Goal: Information Seeking & Learning: Learn about a topic

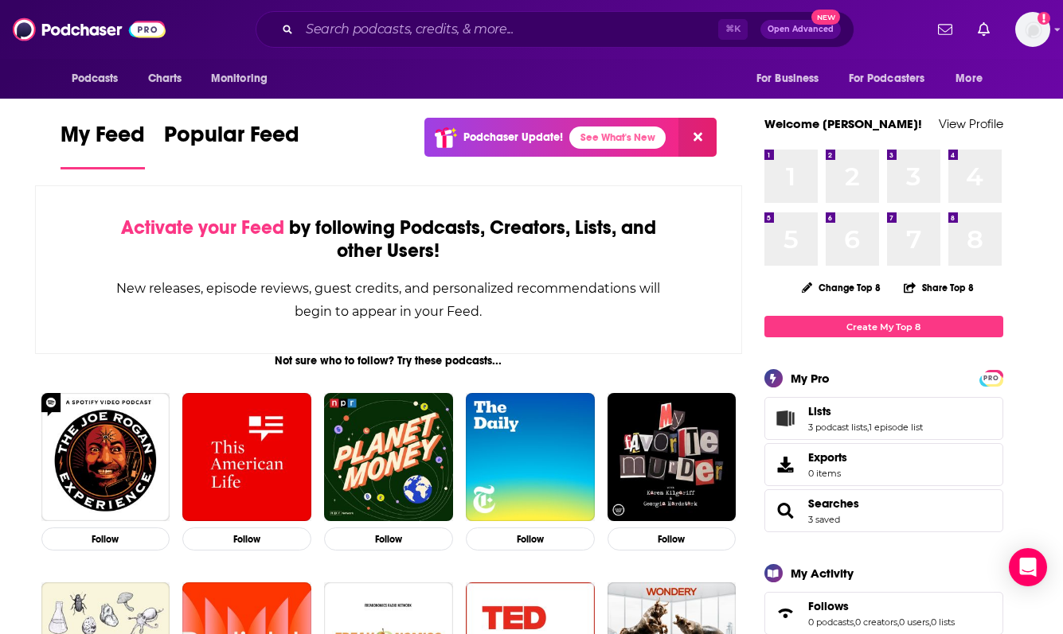
click at [798, 412] on span "Lists" at bounding box center [785, 418] width 29 height 19
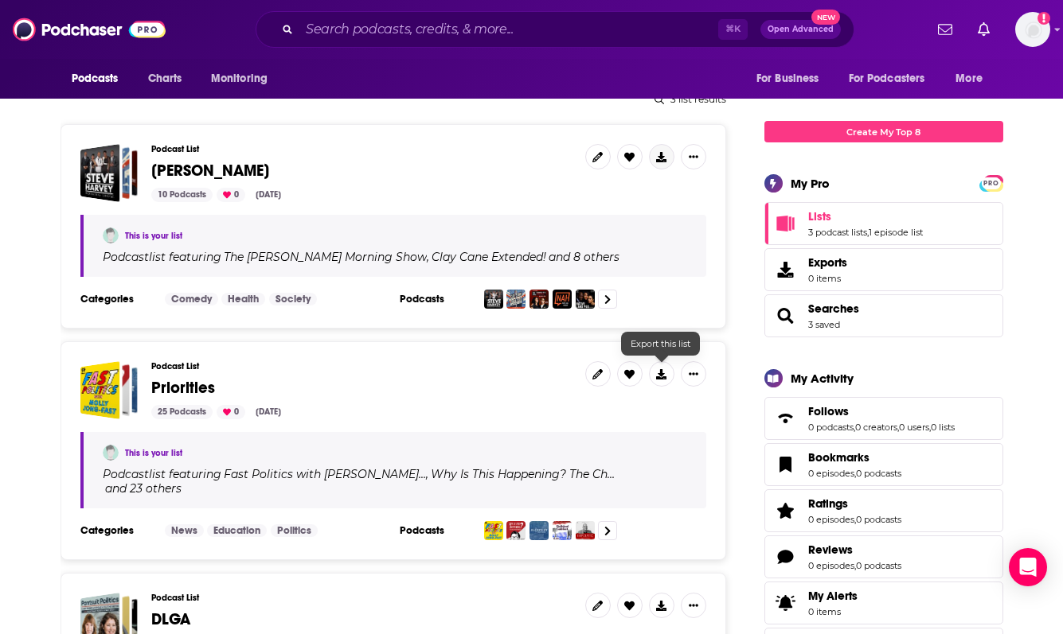
scroll to position [254, 0]
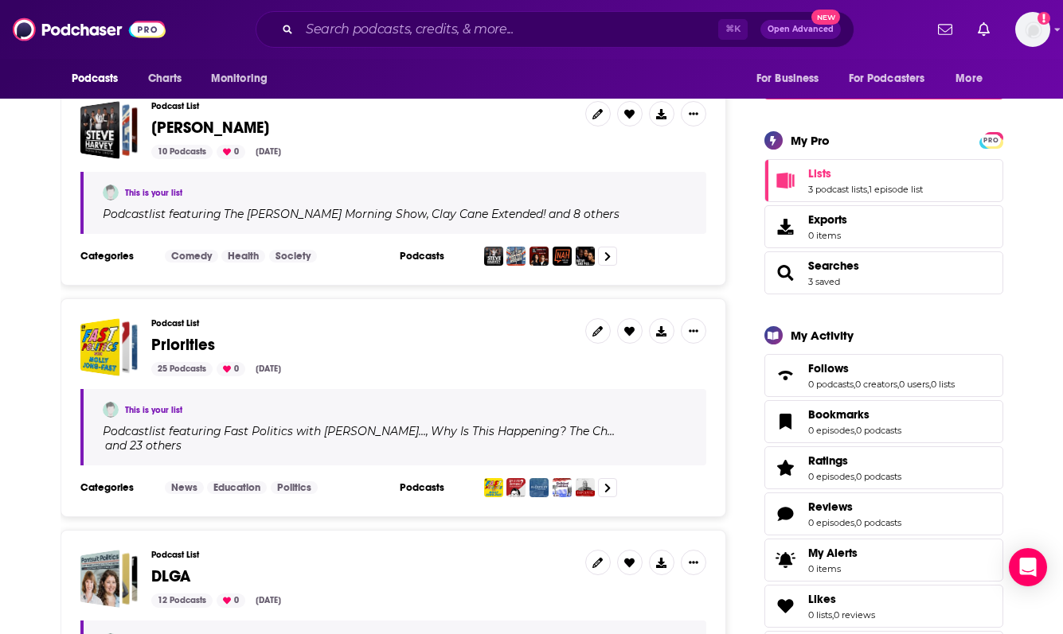
click at [431, 327] on h3 "Podcast List" at bounding box center [361, 323] width 421 height 10
click at [124, 345] on div "Priorities" at bounding box center [112, 348] width 34 height 53
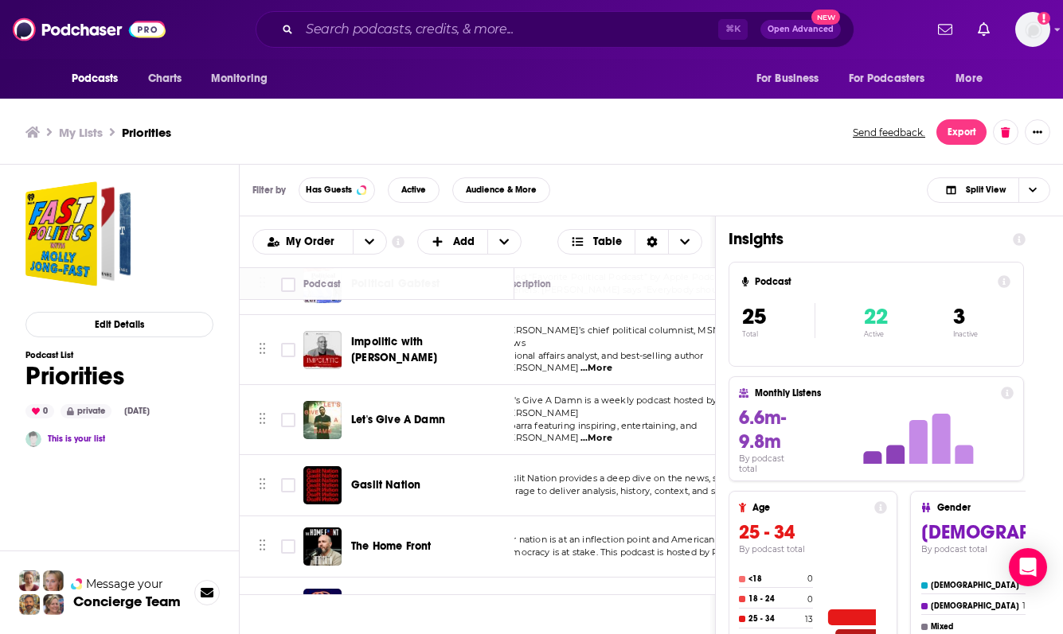
scroll to position [230, 0]
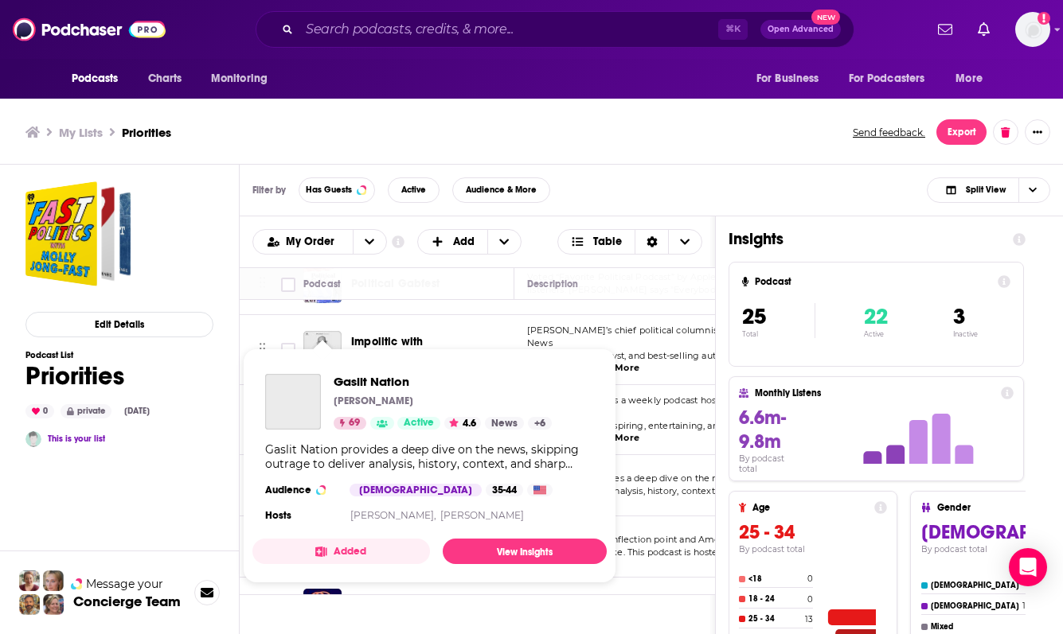
click at [316, 459] on div "Gaslit Nation provides a deep dive on the news, skipping outrage to deliver ana…" at bounding box center [429, 457] width 329 height 29
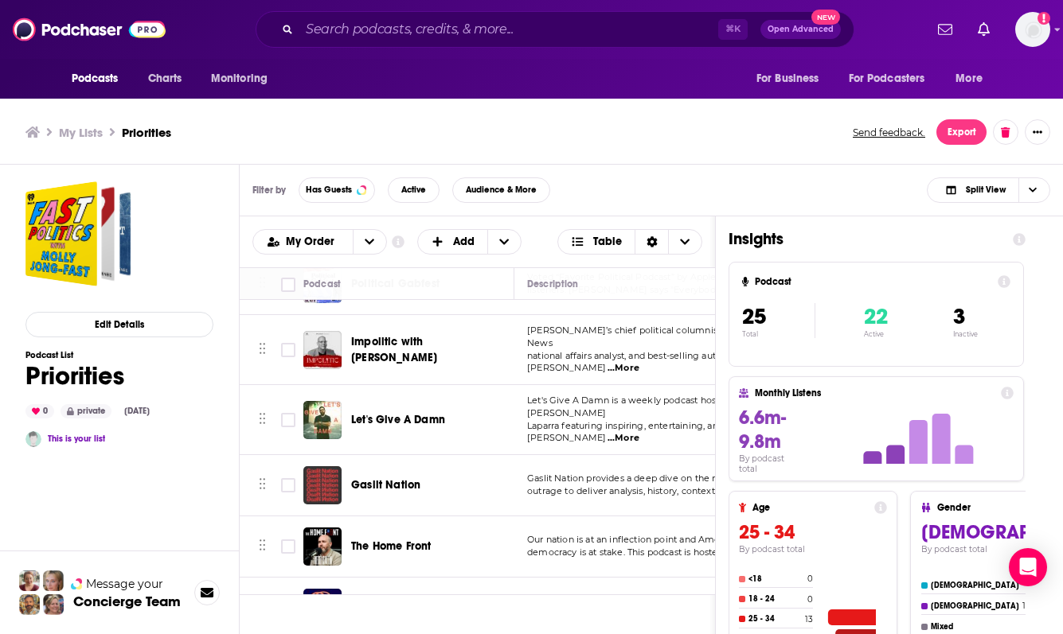
click at [318, 452] on div "Podcasts Charts Monitoring ⌘ K Open Advanced New For Business For Podcasters Mo…" at bounding box center [531, 319] width 1063 height 639
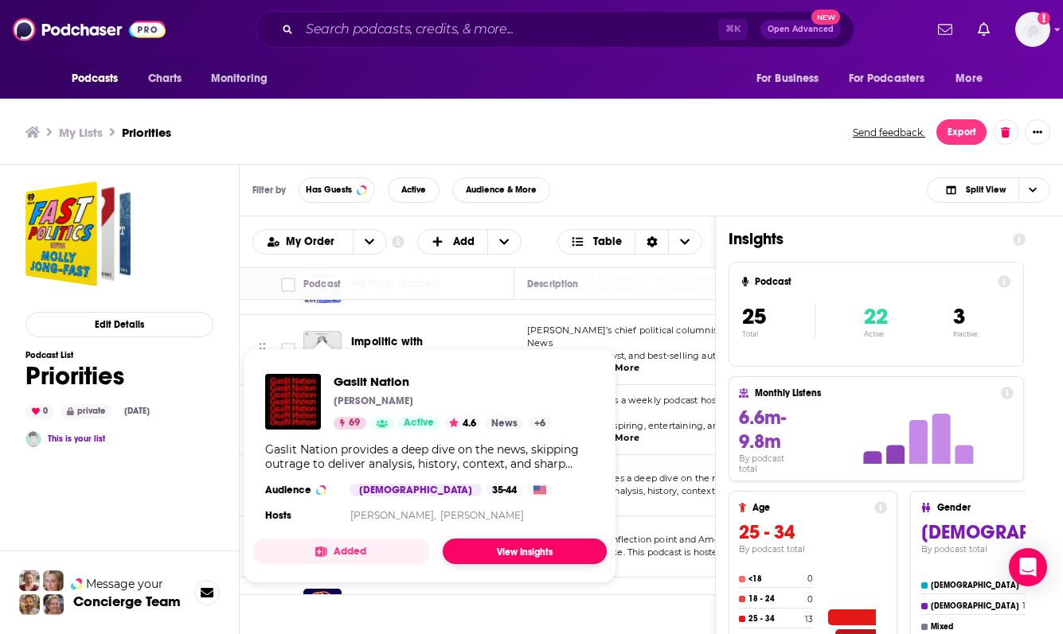
click at [537, 553] on link "View Insights" at bounding box center [525, 551] width 164 height 25
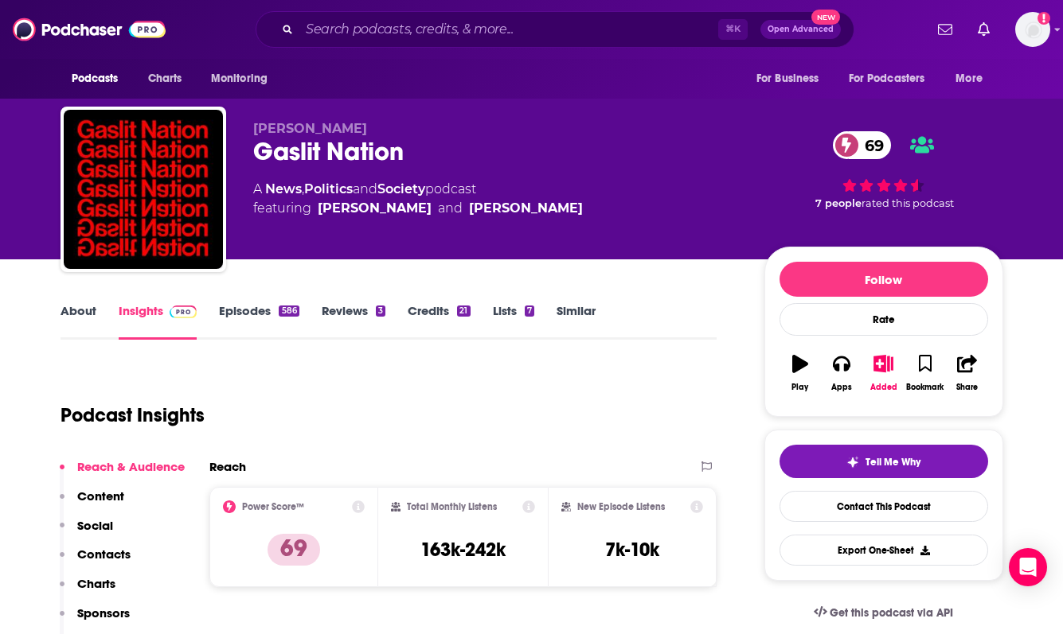
click at [266, 302] on div "About Insights Episodes 586 Reviews 3 Credits 21 Lists 7 Similar" at bounding box center [388, 320] width 657 height 39
click at [250, 318] on link "Episodes 586" at bounding box center [259, 321] width 80 height 37
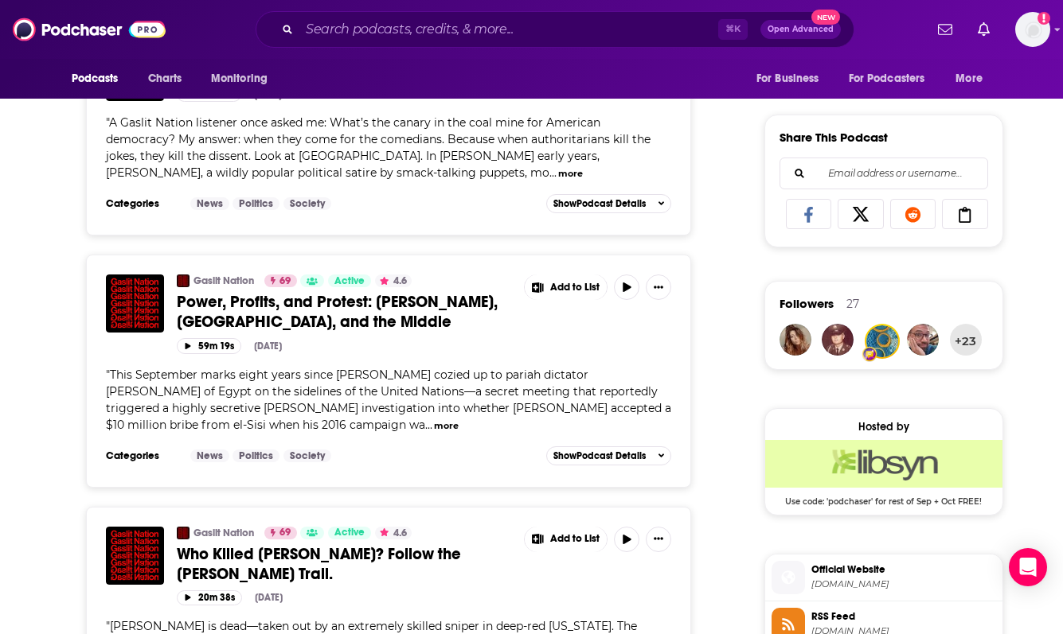
scroll to position [170, 0]
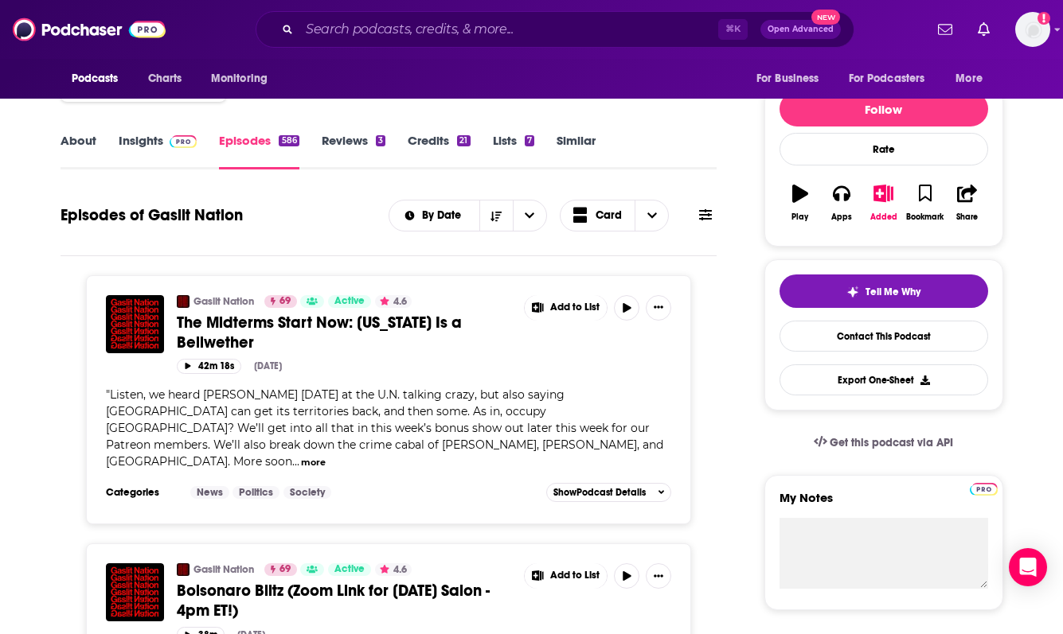
click at [301, 456] on button "more" at bounding box center [313, 463] width 25 height 14
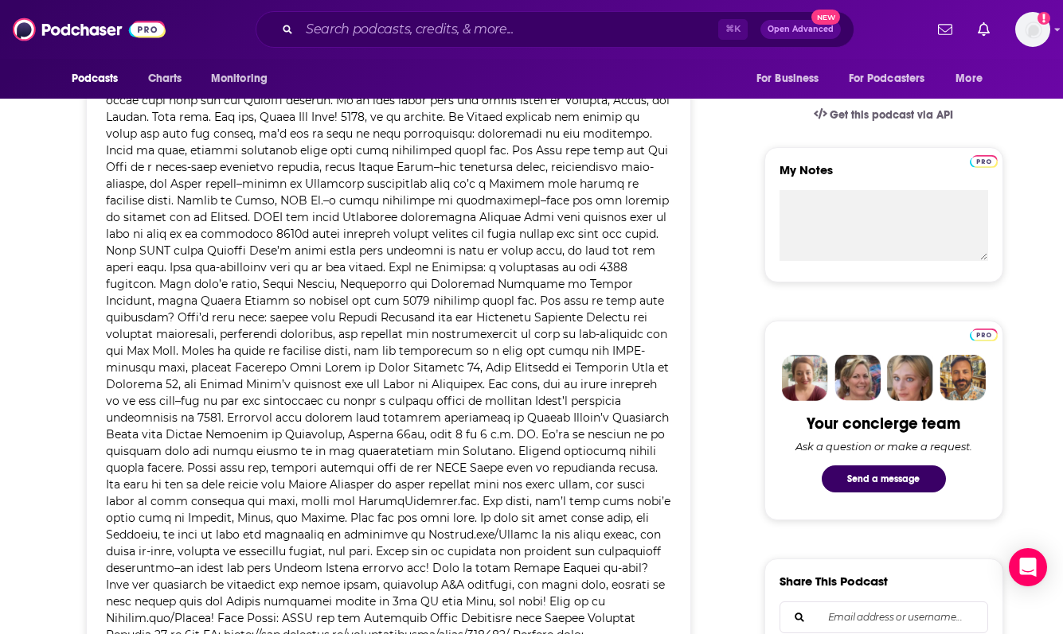
scroll to position [501, 0]
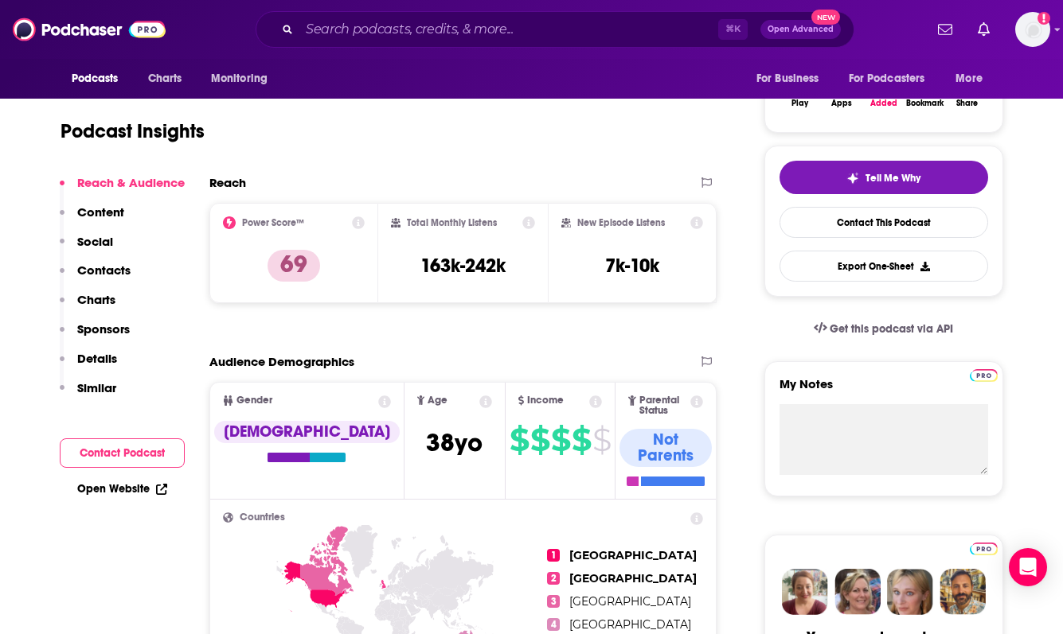
scroll to position [372, 0]
